Goal: Task Accomplishment & Management: Manage account settings

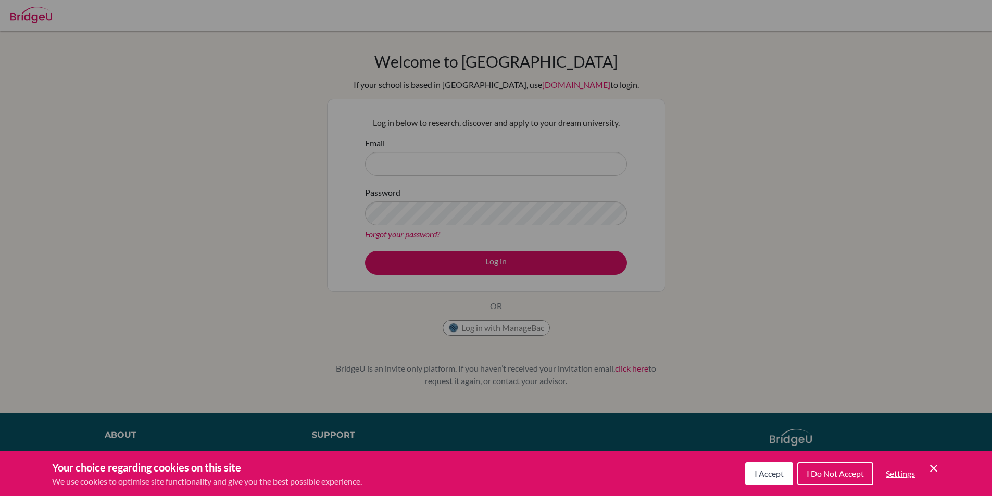
click at [770, 475] on span "I Accept" at bounding box center [768, 473] width 29 height 10
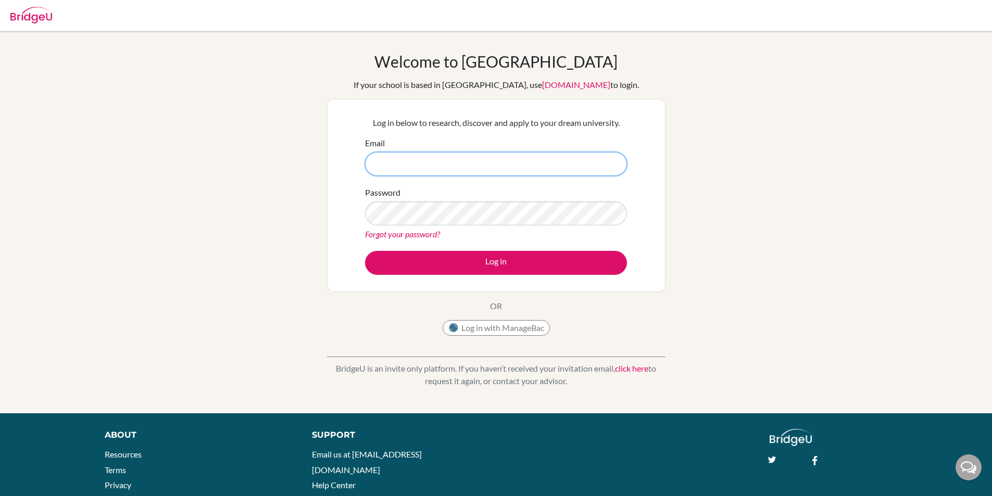
click at [522, 169] on input "Email" at bounding box center [496, 164] width 262 height 24
type input "dubesm2005@peterhouse.ac.uk"
click at [365, 251] on button "Log in" at bounding box center [496, 263] width 262 height 24
click at [495, 198] on div "Password Forgot your password?" at bounding box center [496, 213] width 262 height 54
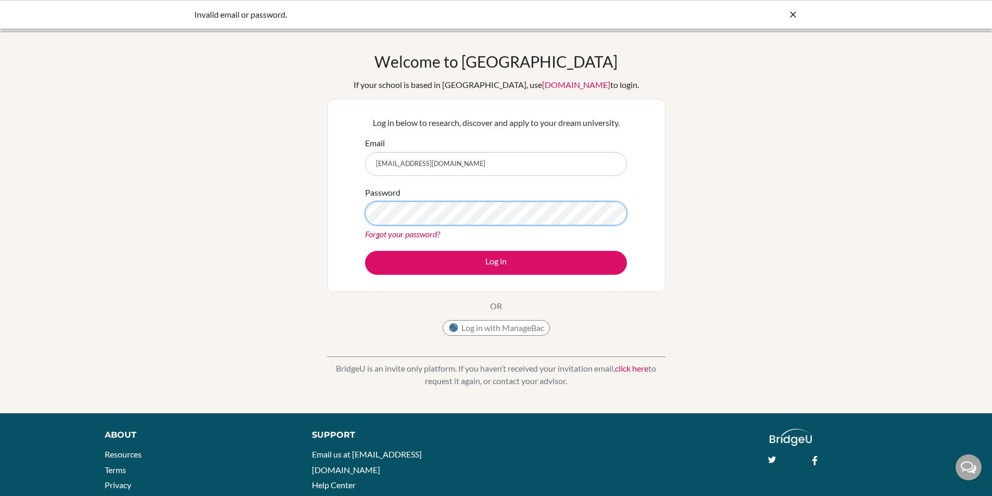
click at [365, 251] on button "Log in" at bounding box center [496, 263] width 262 height 24
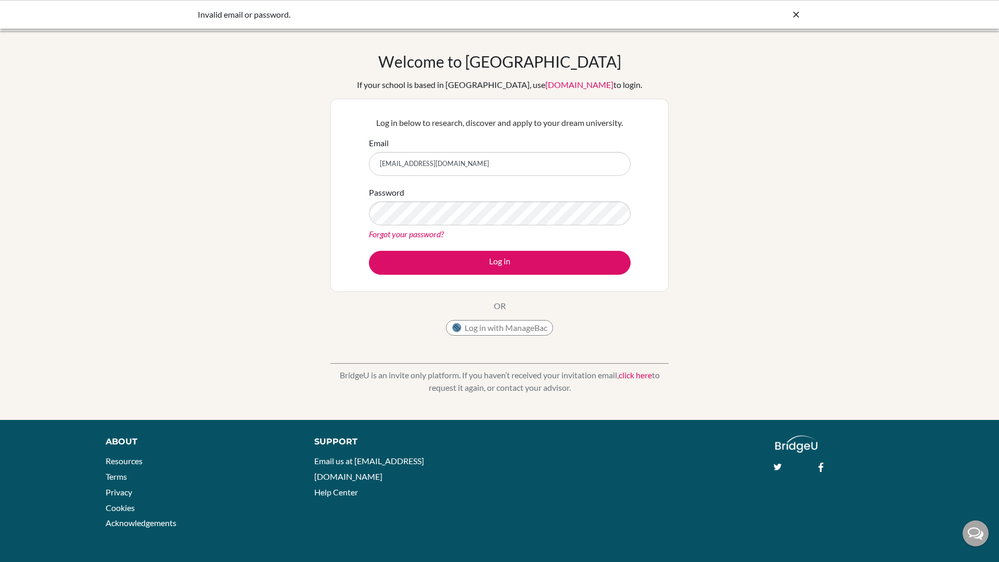
click at [457, 161] on input "dubesm2005@peterhouse.ac.uk" at bounding box center [500, 164] width 262 height 24
click at [485, 164] on input "dubesm2005@peterhouse.ac.uk" at bounding box center [500, 164] width 262 height 24
click at [675, 357] on div "Welcome to BridgeU If your school is based in China, use app.bridge-u.com.cn to…" at bounding box center [499, 225] width 999 height 347
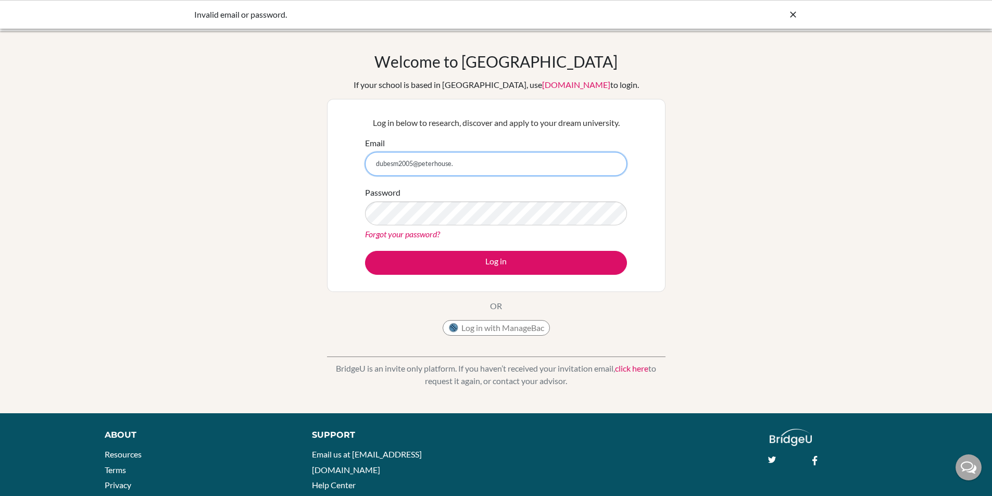
click at [482, 158] on input "dubesm2005@peterhouse." at bounding box center [496, 164] width 262 height 24
type input "[EMAIL_ADDRESS][DOMAIN_NAME]"
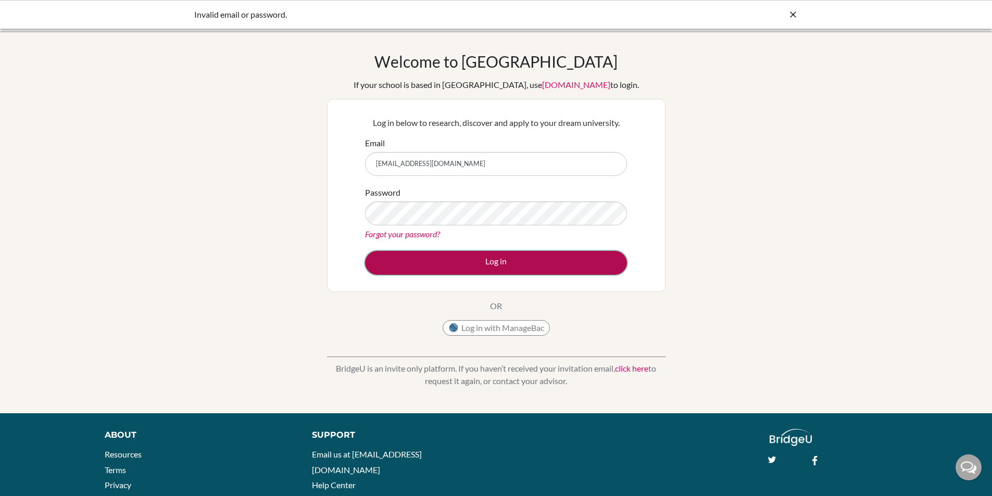
click at [405, 269] on button "Log in" at bounding box center [496, 263] width 262 height 24
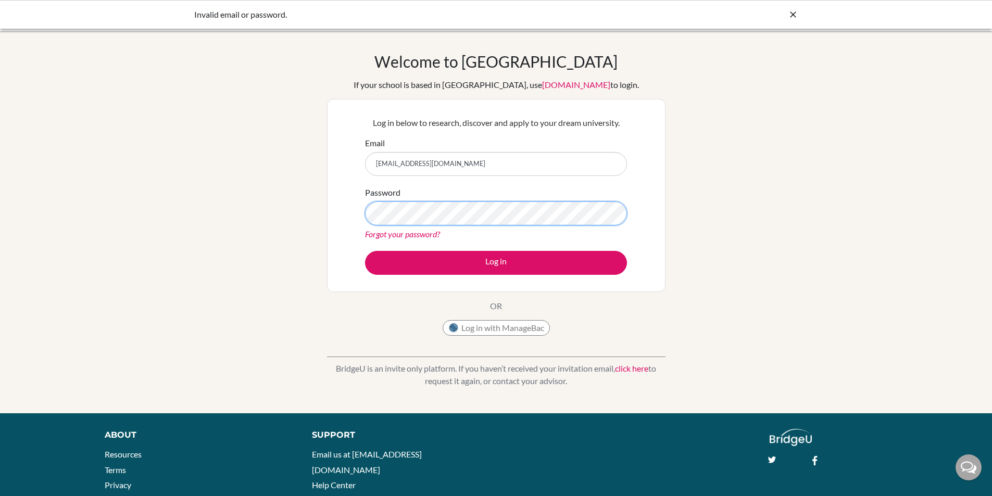
click at [365, 251] on button "Log in" at bounding box center [496, 263] width 262 height 24
click at [414, 163] on input "[EMAIL_ADDRESS][DOMAIN_NAME]" at bounding box center [496, 164] width 262 height 24
type input "[EMAIL_ADDRESS][DOMAIN_NAME]"
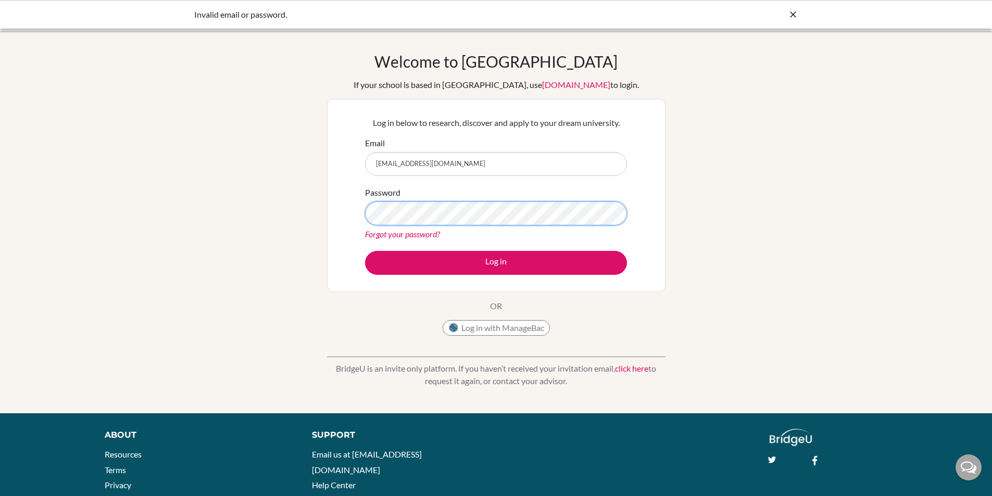
click at [365, 251] on button "Log in" at bounding box center [496, 263] width 262 height 24
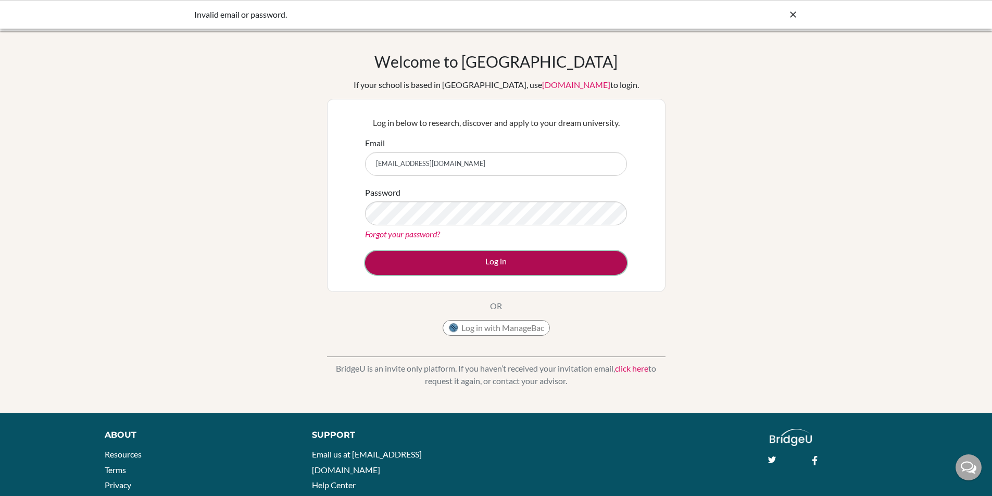
click at [452, 265] on button "Log in" at bounding box center [496, 263] width 262 height 24
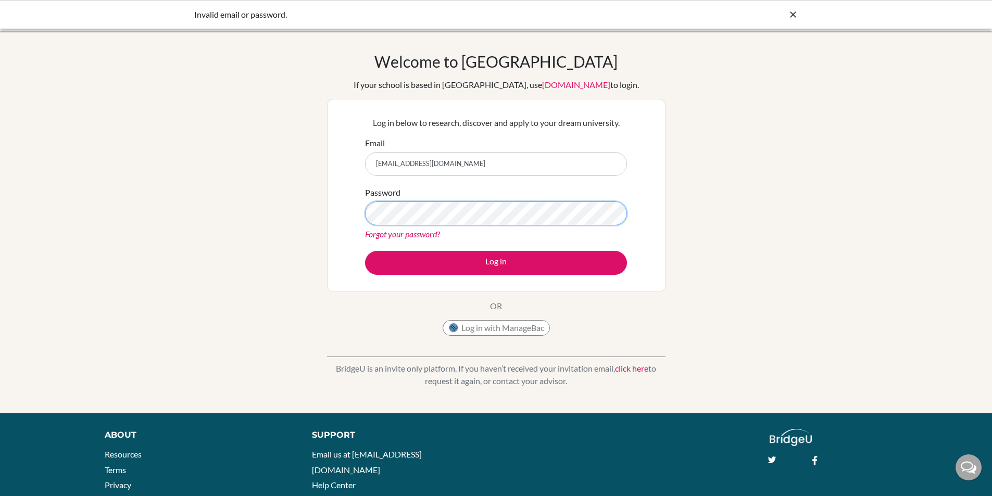
click at [365, 251] on button "Log in" at bounding box center [496, 263] width 262 height 24
click at [319, 14] on div "Your account has been archived." at bounding box center [418, 14] width 448 height 12
click at [809, 18] on div "Your account has been archived." at bounding box center [496, 14] width 992 height 29
click at [795, 15] on icon at bounding box center [793, 14] width 10 height 10
